Goal: Transaction & Acquisition: Subscribe to service/newsletter

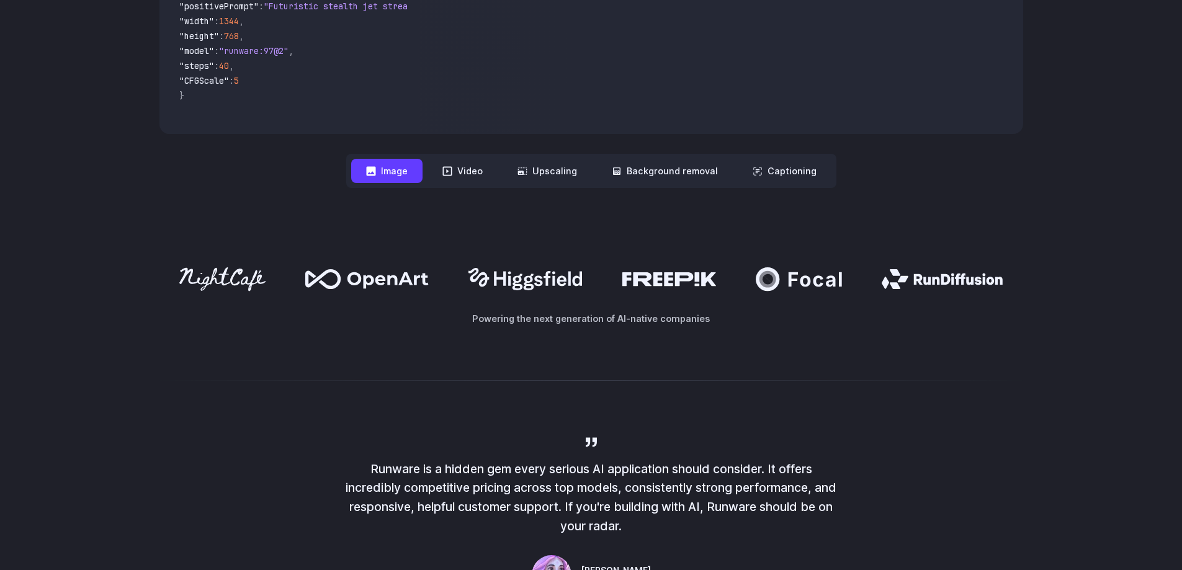
scroll to position [248, 0]
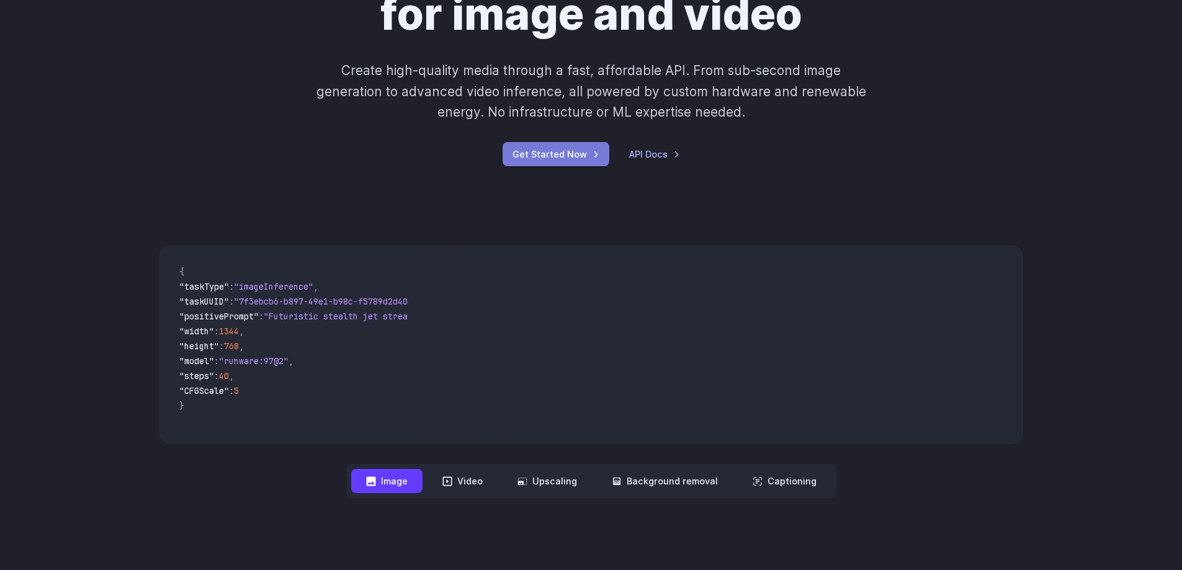
click at [568, 157] on link "Get Started Now" at bounding box center [555, 154] width 107 height 24
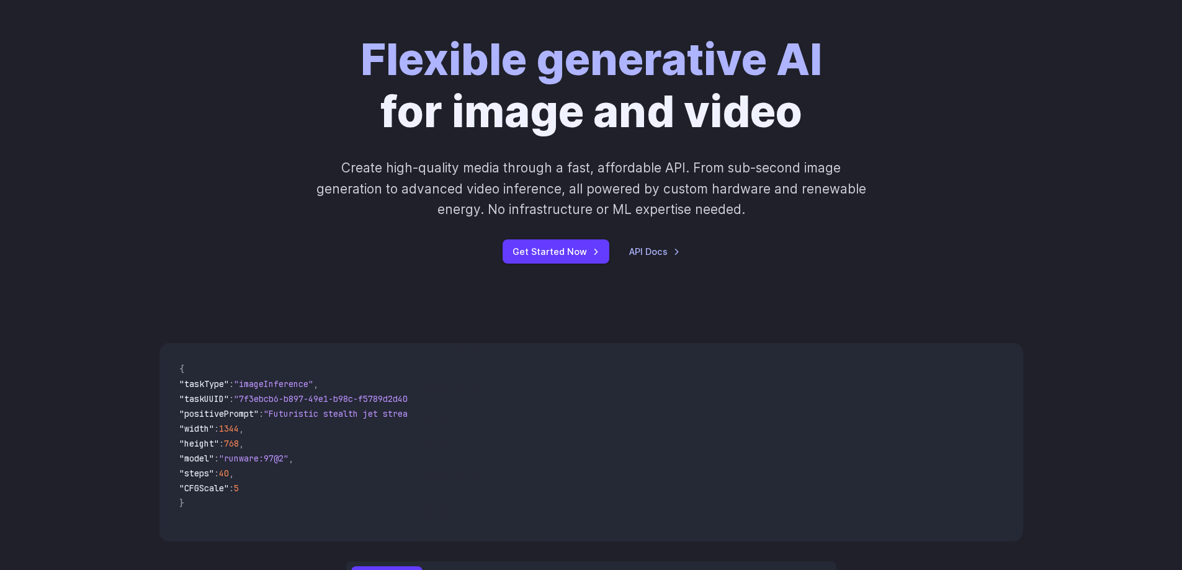
scroll to position [0, 0]
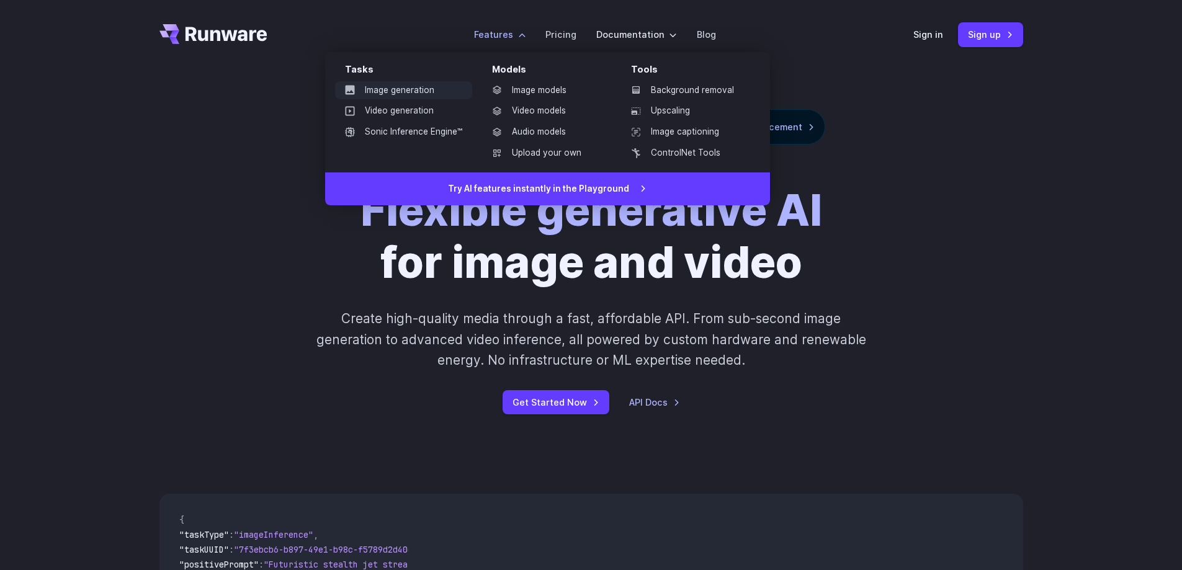
click at [410, 90] on link "Image generation" at bounding box center [403, 90] width 137 height 19
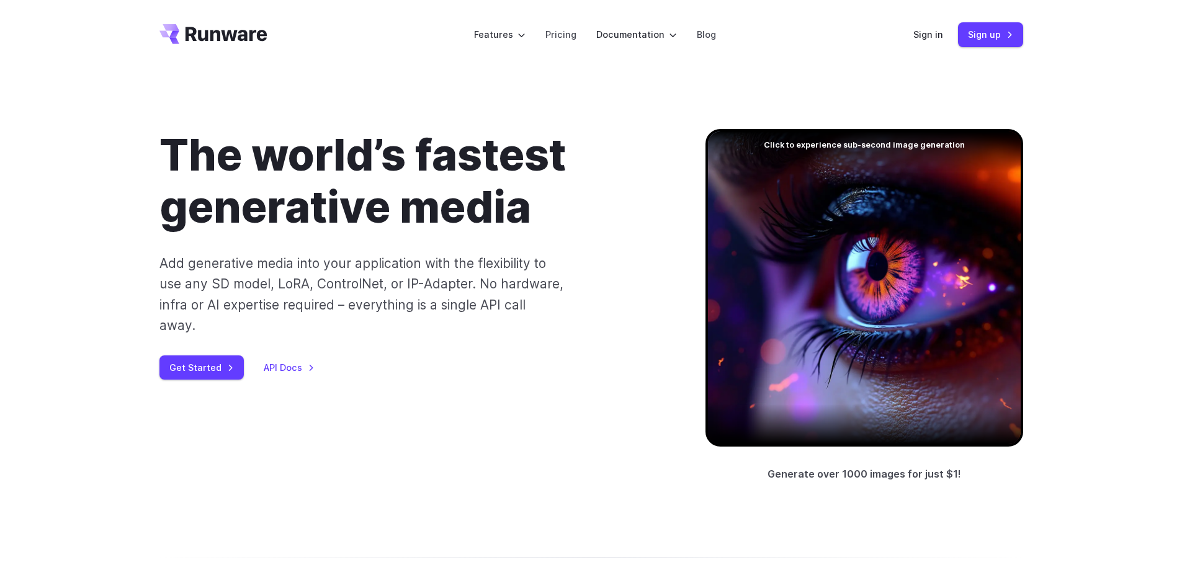
scroll to position [62, 0]
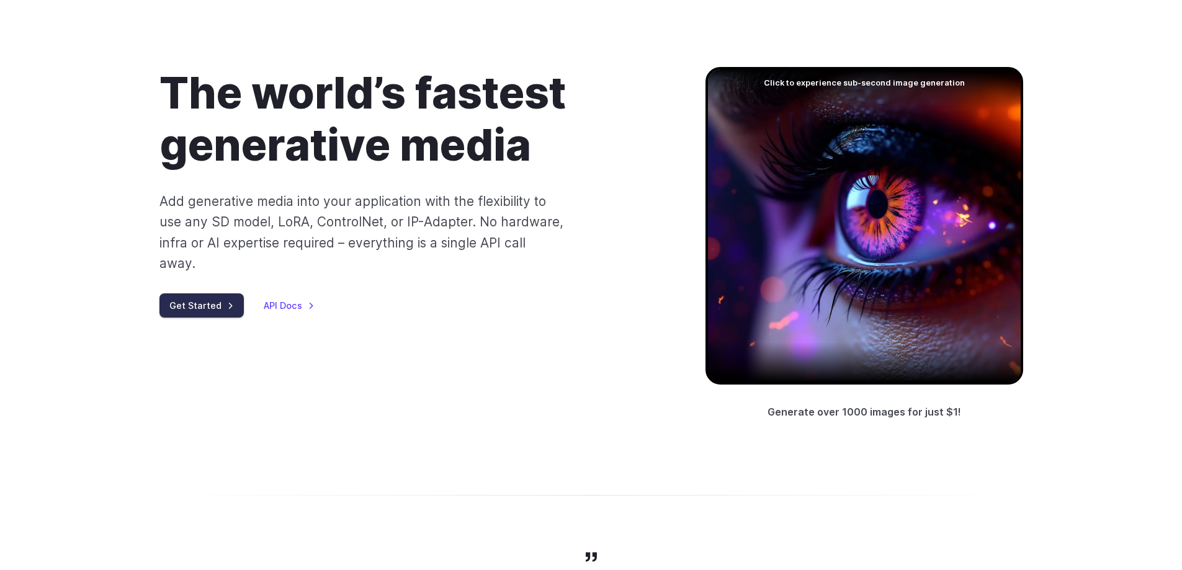
click at [194, 293] on link "Get Started" at bounding box center [201, 305] width 84 height 24
